Goal: Navigation & Orientation: Find specific page/section

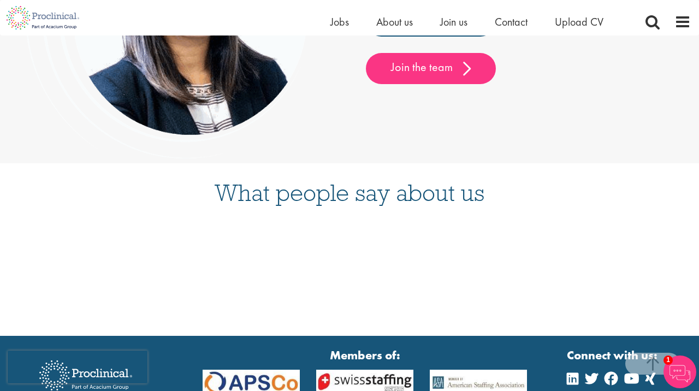
scroll to position [2733, 0]
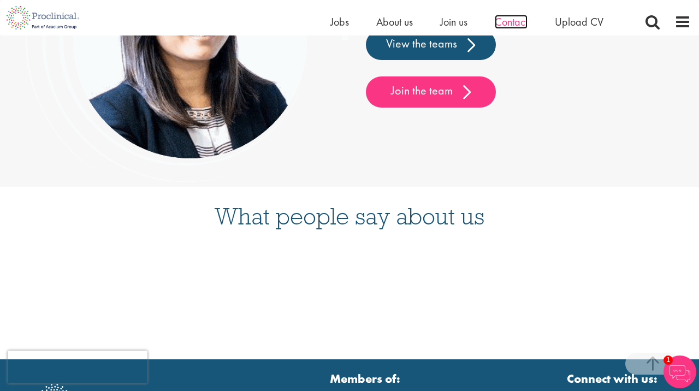
click at [519, 23] on span "Contact" at bounding box center [511, 22] width 33 height 14
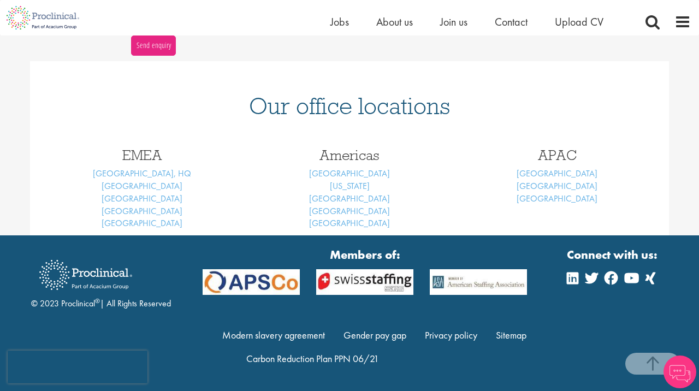
scroll to position [427, 0]
click at [138, 189] on link "[GEOGRAPHIC_DATA]" at bounding box center [142, 185] width 81 height 11
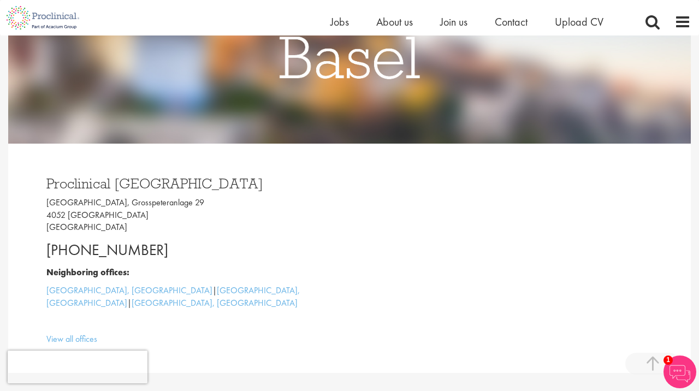
scroll to position [161, 0]
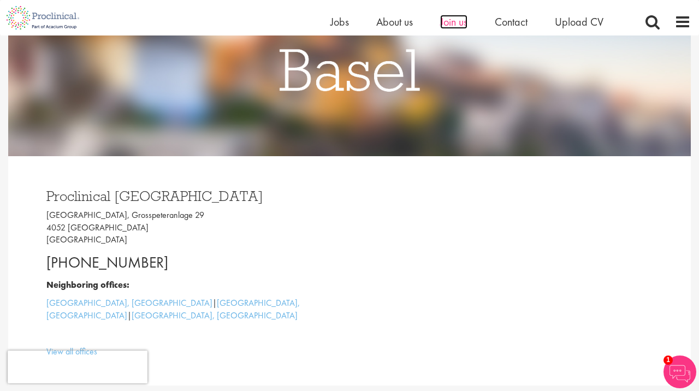
click at [463, 25] on span "Join us" at bounding box center [453, 22] width 27 height 14
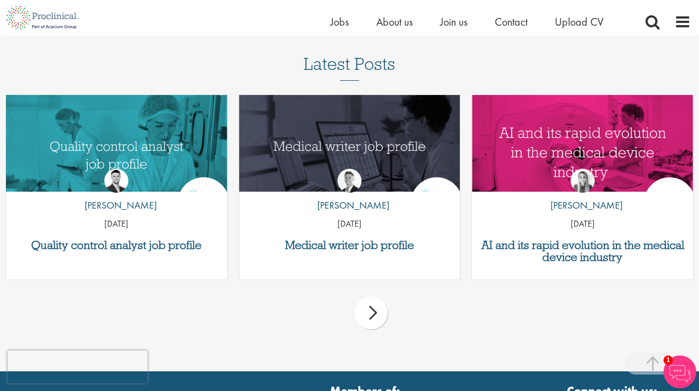
scroll to position [1359, 0]
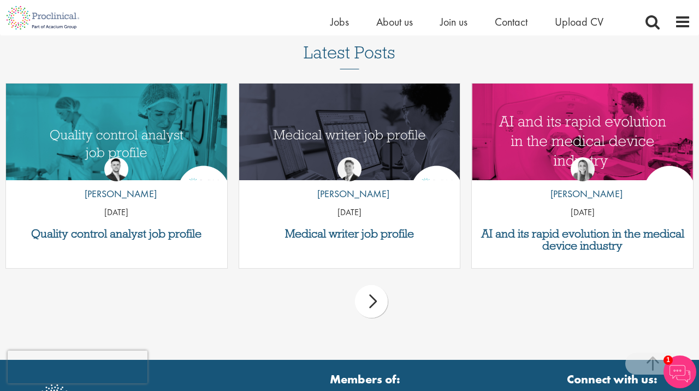
click at [367, 303] on div "next" at bounding box center [371, 301] width 33 height 33
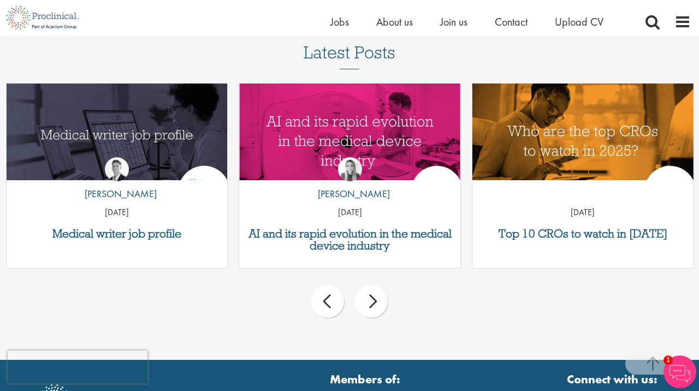
click at [367, 303] on div "next" at bounding box center [371, 301] width 33 height 33
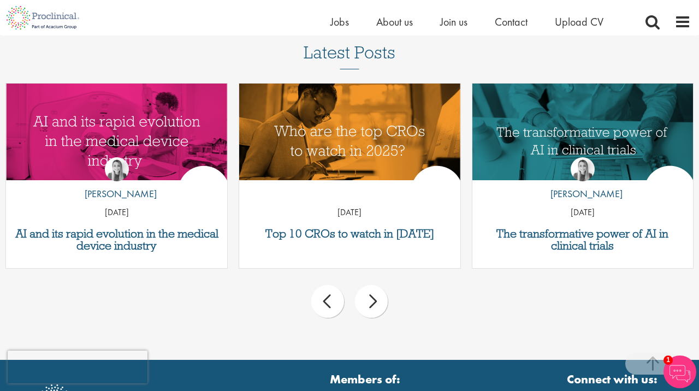
click at [367, 303] on div "next" at bounding box center [371, 301] width 33 height 33
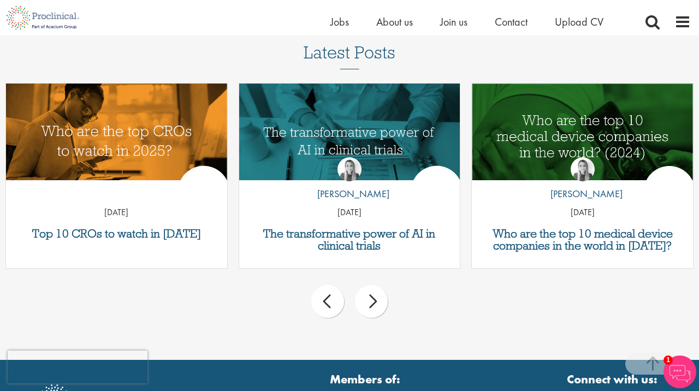
click at [368, 303] on div "next" at bounding box center [371, 301] width 33 height 33
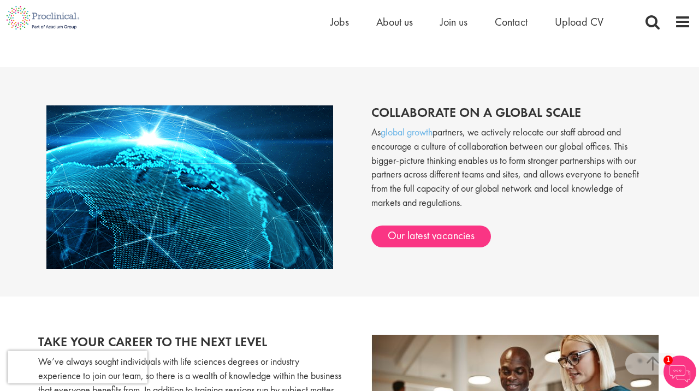
scroll to position [824, 0]
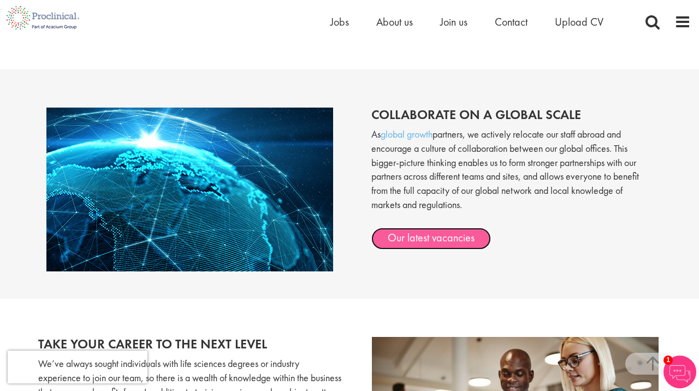
click at [415, 239] on link "Our latest vacancies" at bounding box center [432, 239] width 120 height 22
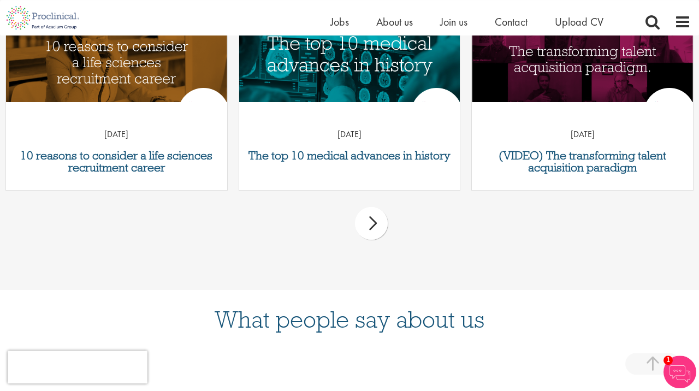
scroll to position [569, 0]
